Goal: Task Accomplishment & Management: Use online tool/utility

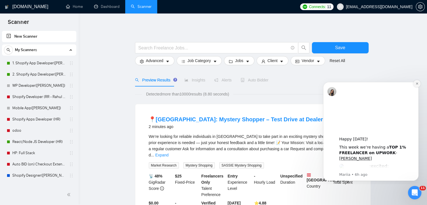
click at [417, 84] on icon "Dismiss notification" at bounding box center [417, 83] width 3 height 3
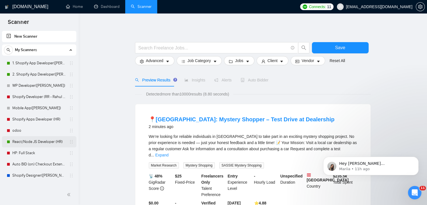
drag, startPoint x: 39, startPoint y: 142, endPoint x: 57, endPoint y: 136, distance: 19.1
click at [39, 142] on link "React/Node JS Developer (HR)" at bounding box center [38, 141] width 53 height 11
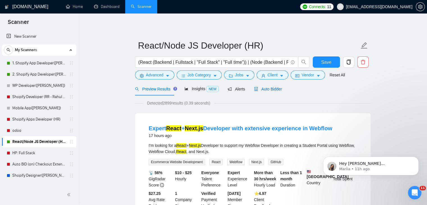
click at [274, 92] on div "Auto Bidder" at bounding box center [268, 89] width 28 height 6
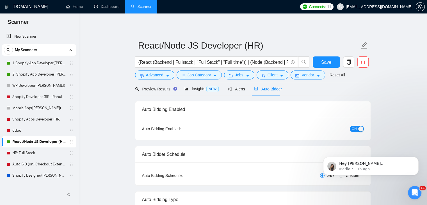
radio input "false"
radio input "true"
checkbox input "true"
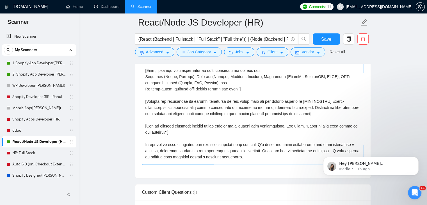
scroll to position [112, 0]
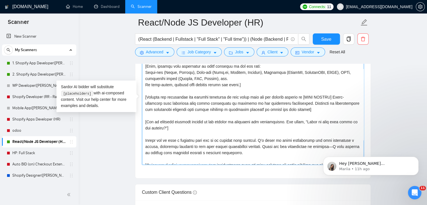
drag, startPoint x: 182, startPoint y: 135, endPoint x: 169, endPoint y: 131, distance: 13.8
click at [169, 131] on textarea "Cover letter template:" at bounding box center [253, 101] width 222 height 126
click at [191, 133] on textarea "Cover letter template:" at bounding box center [253, 101] width 222 height 126
click at [189, 136] on textarea "Cover letter template:" at bounding box center [253, 101] width 222 height 126
click at [193, 126] on textarea "Cover letter template:" at bounding box center [253, 101] width 222 height 126
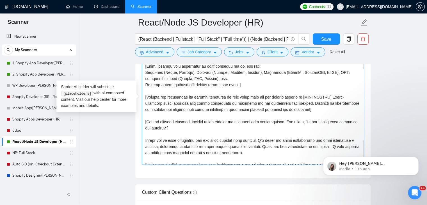
drag, startPoint x: 189, startPoint y: 135, endPoint x: 146, endPoint y: 122, distance: 45.0
click at [146, 122] on textarea "Cover letter template:" at bounding box center [253, 101] width 222 height 126
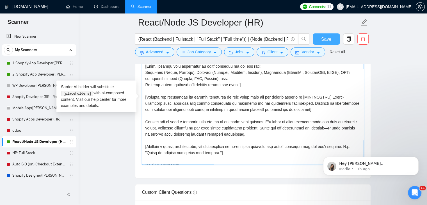
type textarea "[Lorem ips dolorsita conse adipis el s doeiu temp incidi utl etdolore mag aliqu…"
drag, startPoint x: 325, startPoint y: 35, endPoint x: 272, endPoint y: 125, distance: 104.1
click at [325, 36] on span "Save" at bounding box center [326, 39] width 10 height 7
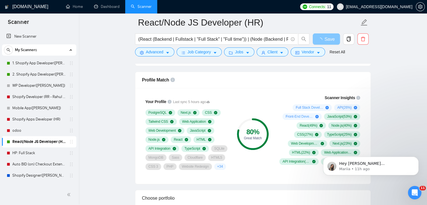
scroll to position [421, 0]
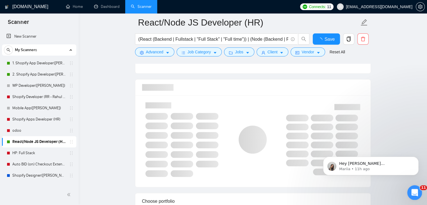
checkbox input "true"
